Goal: Check status: Check status

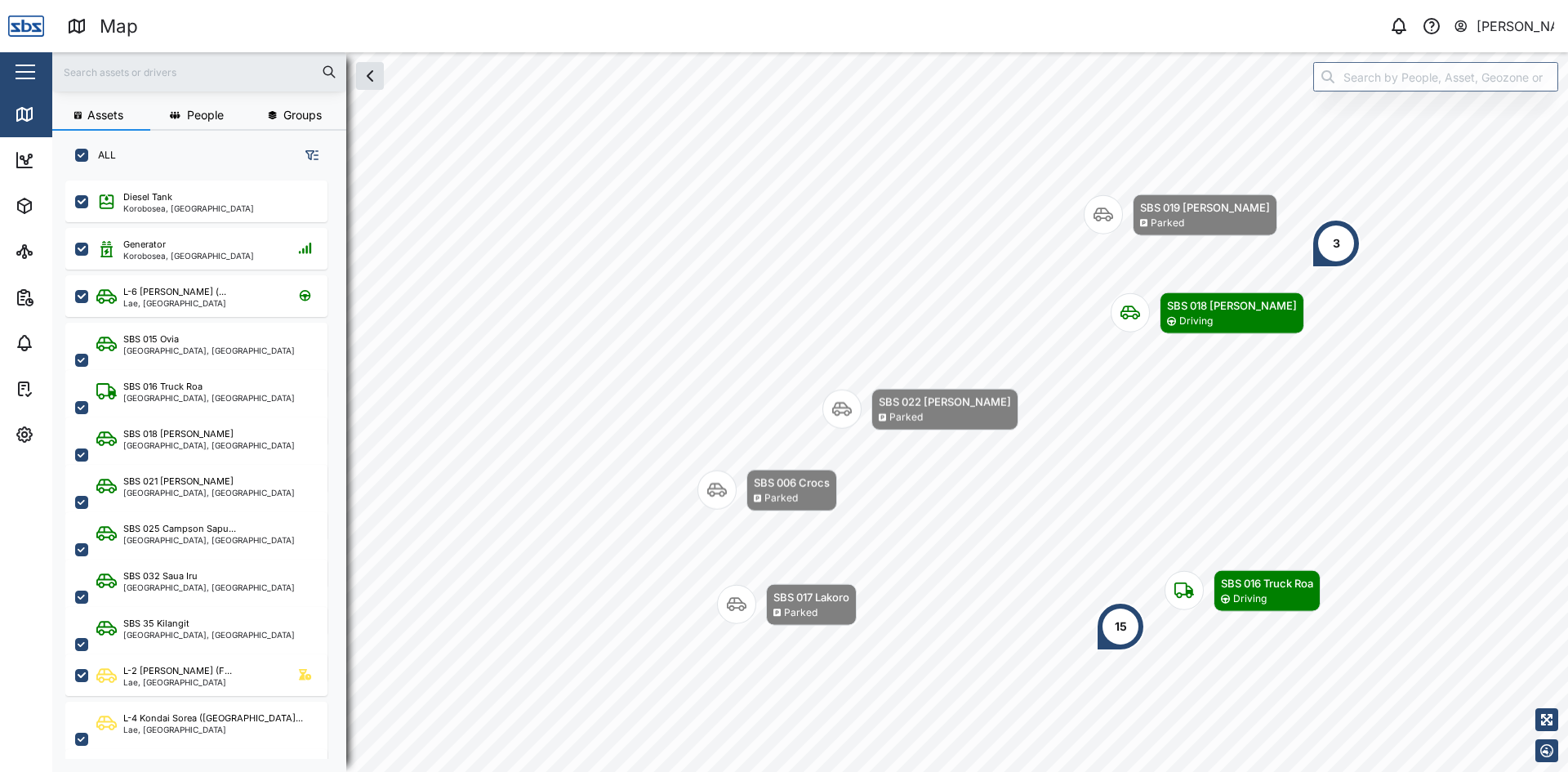
click at [1334, 251] on div "3" at bounding box center [1336, 243] width 8 height 18
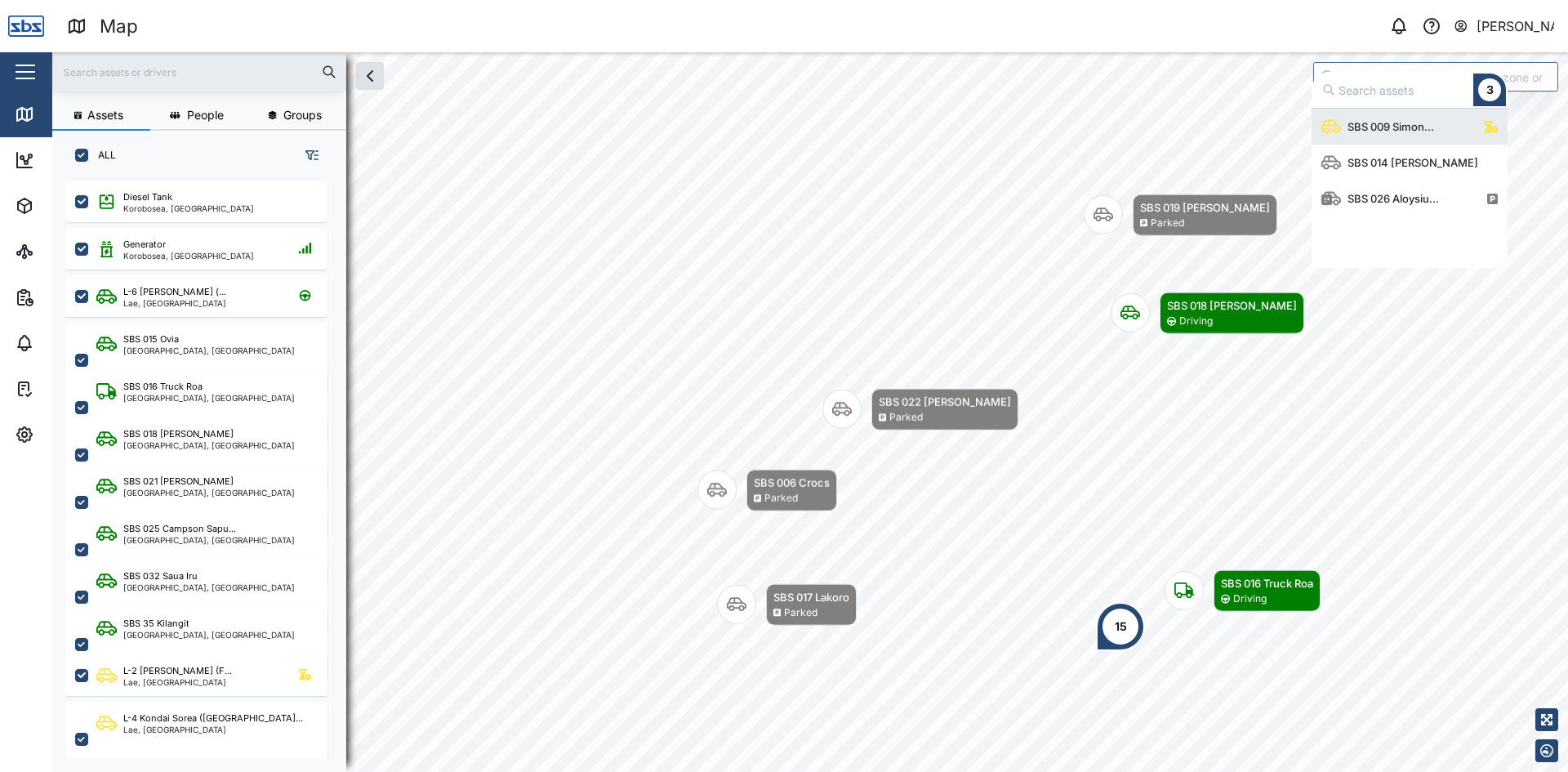
scroll to position [147, 184]
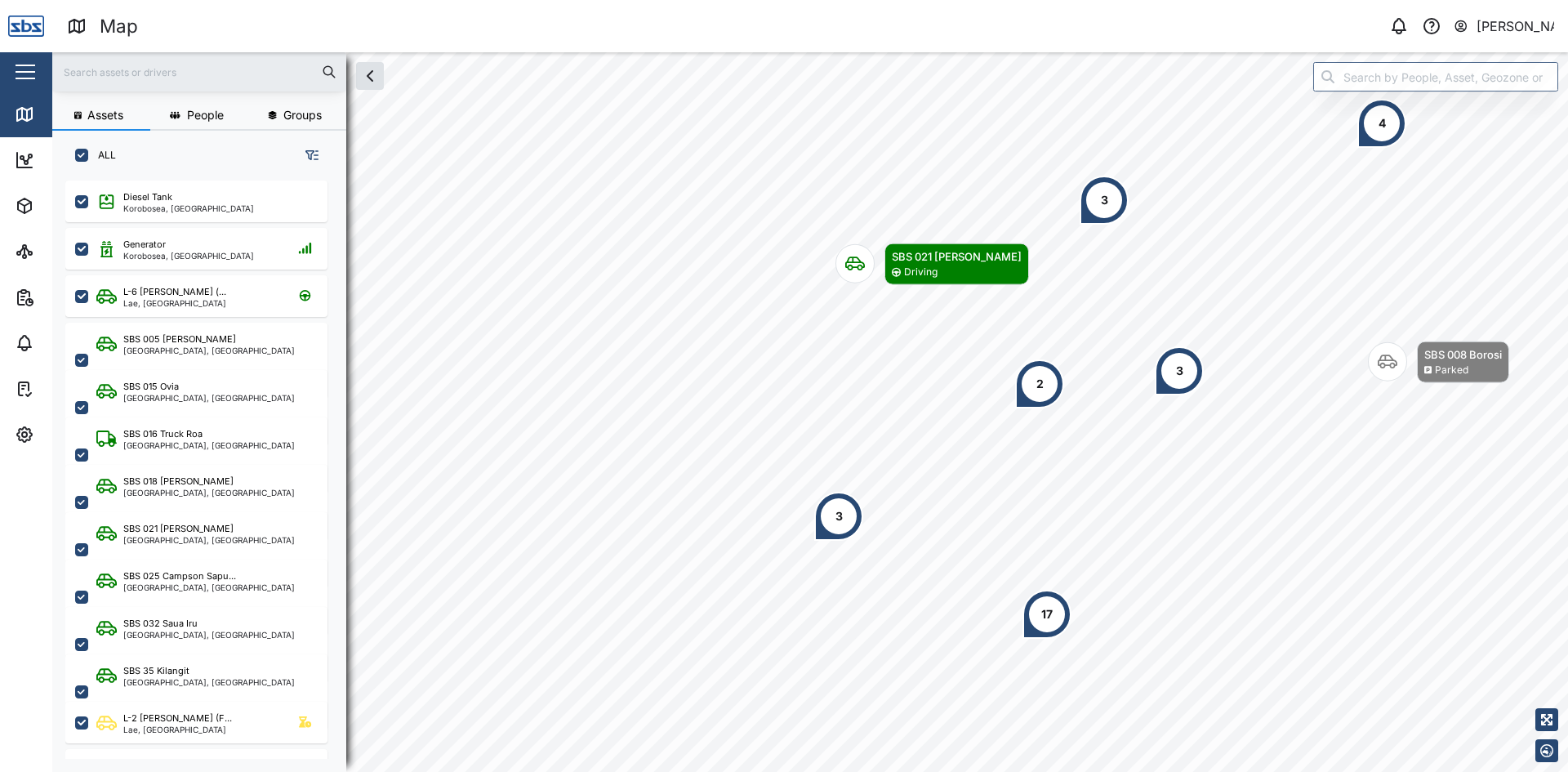
click at [1381, 116] on div "4" at bounding box center [1382, 122] width 8 height 18
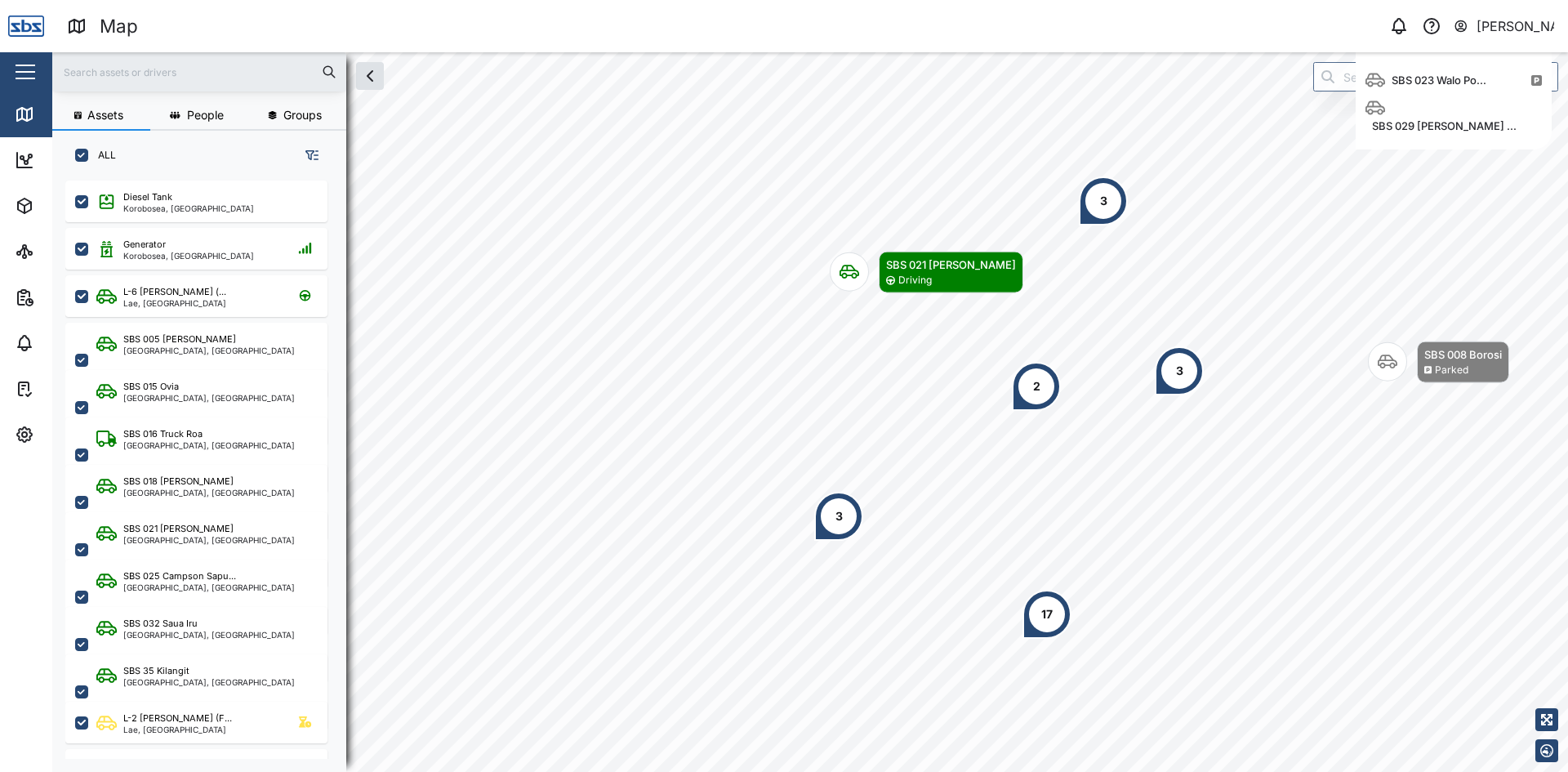
scroll to position [147, 184]
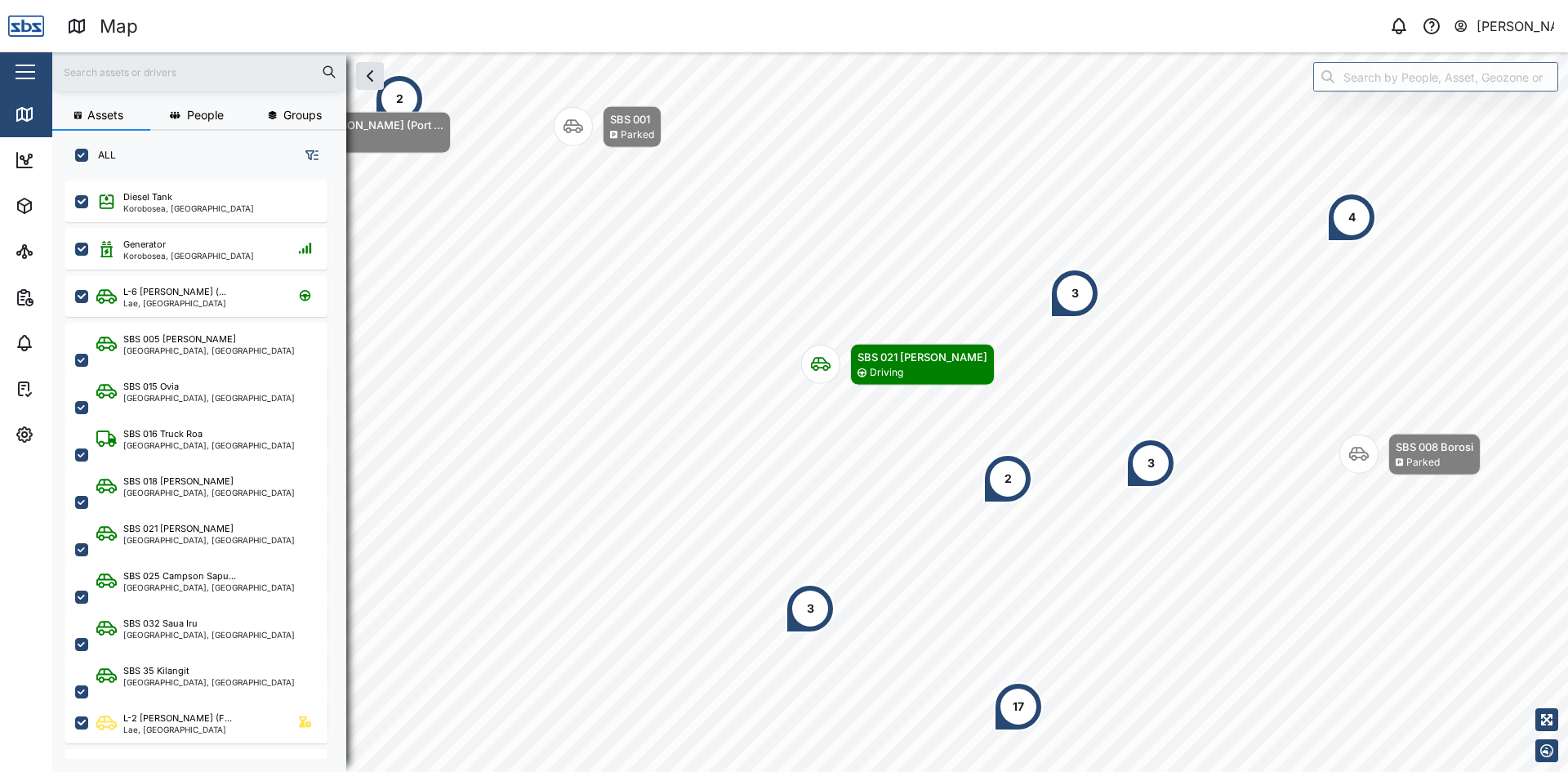
click at [1353, 224] on div "4" at bounding box center [1352, 217] width 8 height 18
click at [1058, 300] on div "3" at bounding box center [1075, 293] width 49 height 49
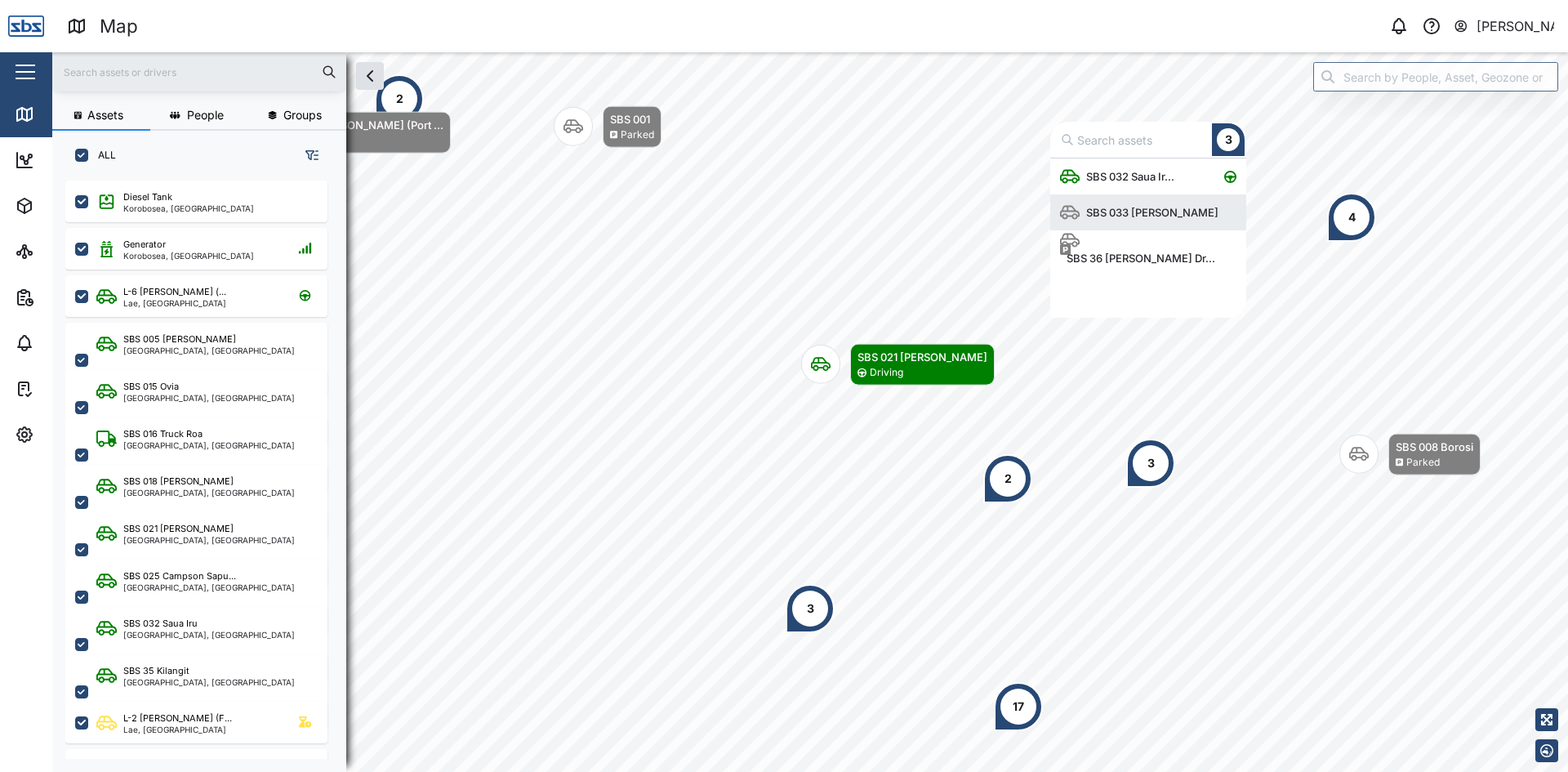
click at [1126, 211] on div "SBS 033 [PERSON_NAME]" at bounding box center [1153, 212] width 145 height 16
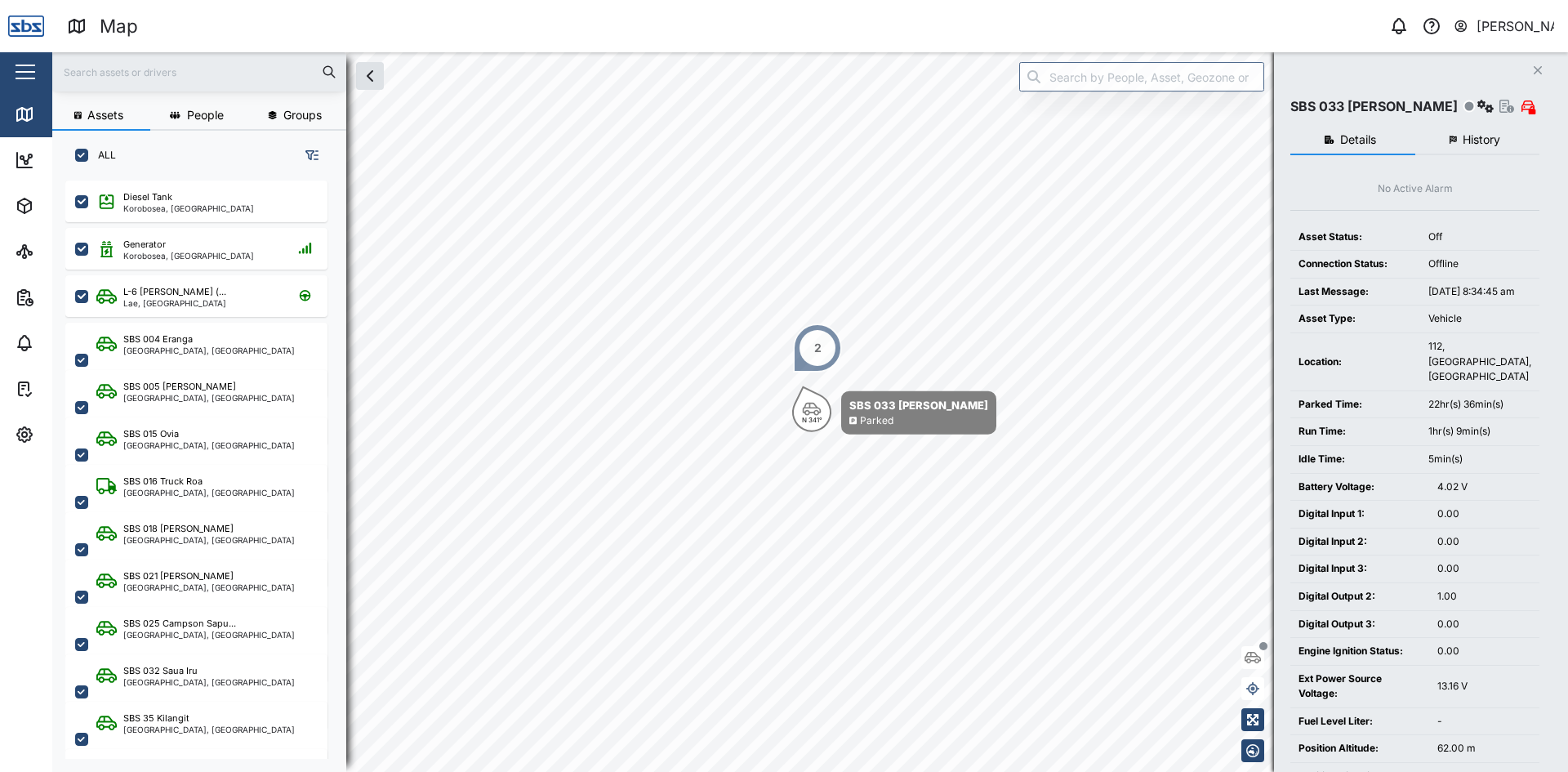
click at [1538, 72] on icon "button" at bounding box center [1538, 70] width 8 height 8
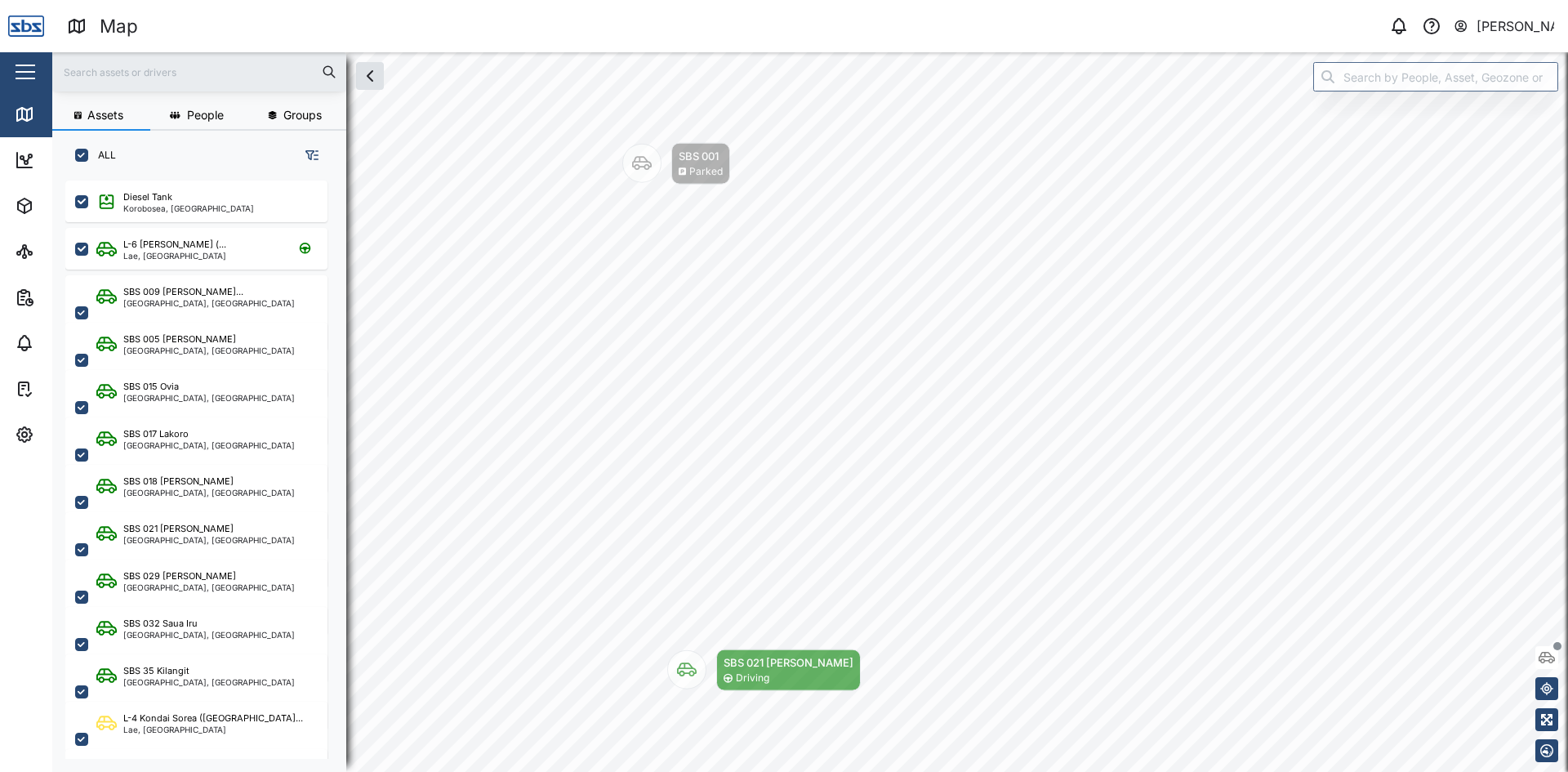
click at [645, 165] on icon "Map marker" at bounding box center [642, 164] width 19 height 14
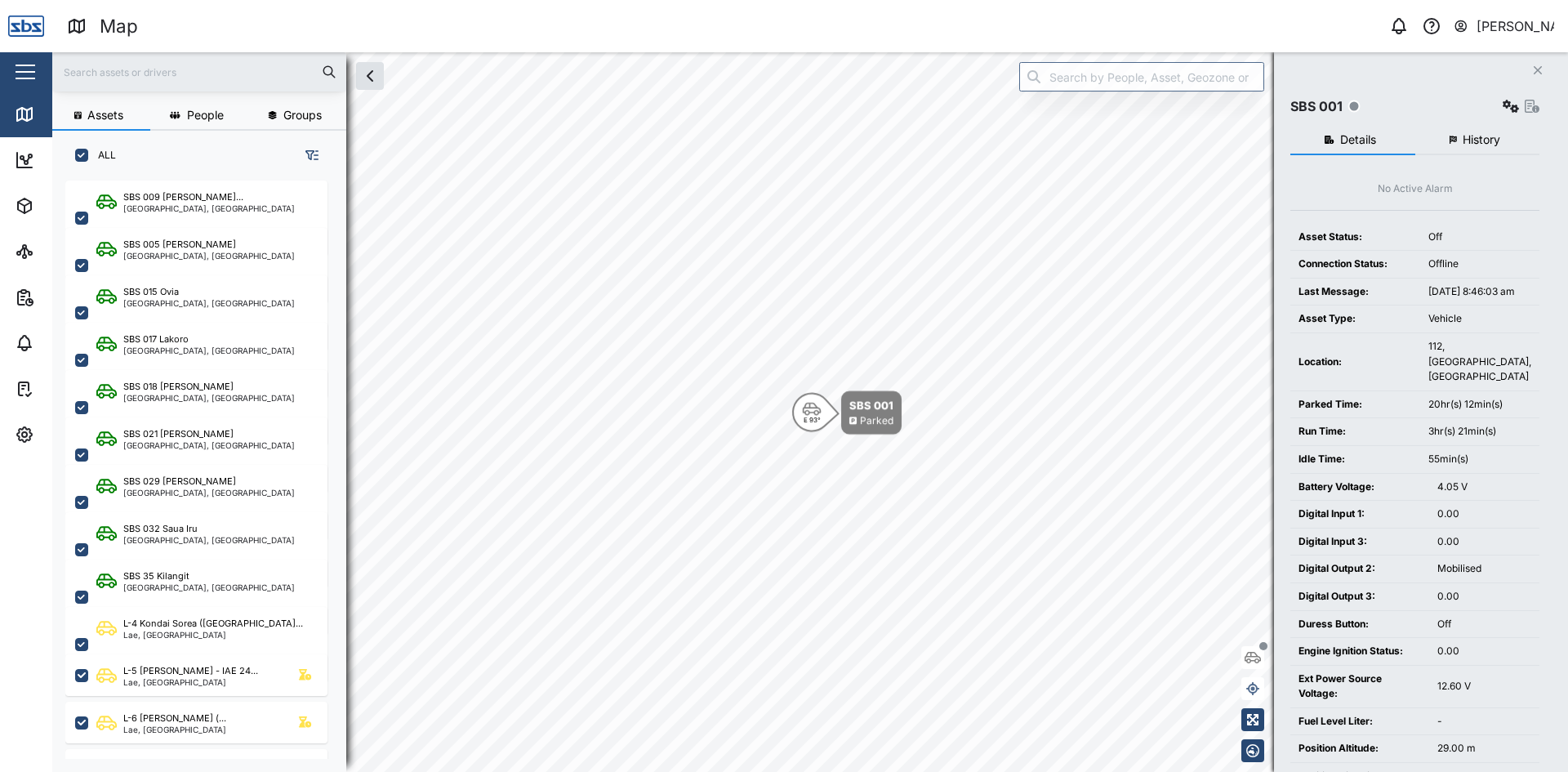
click at [1479, 139] on span "History" at bounding box center [1481, 140] width 37 height 12
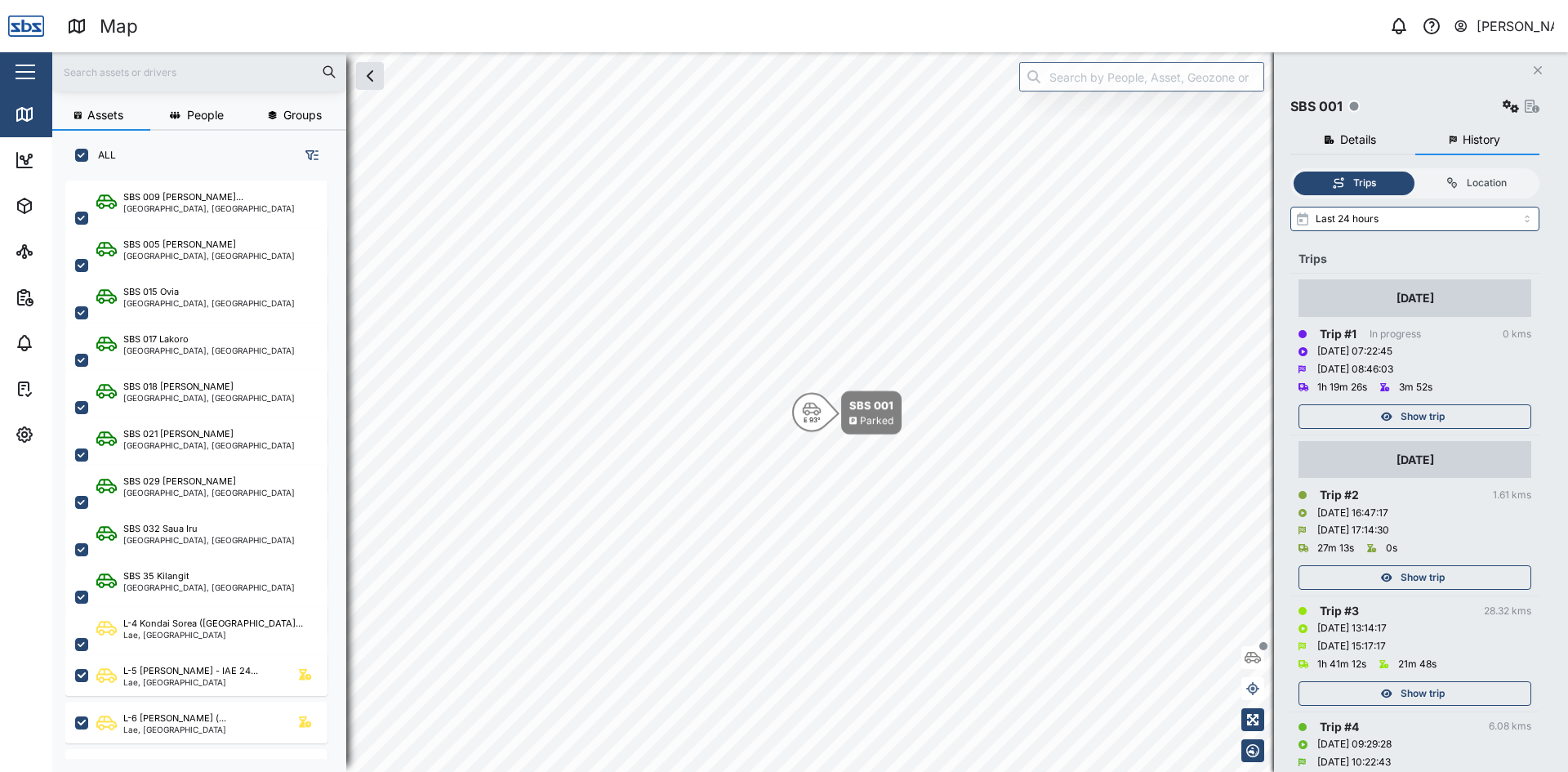
click at [1438, 414] on span "Show trip" at bounding box center [1423, 416] width 44 height 23
